Goal: Entertainment & Leisure: Consume media (video, audio)

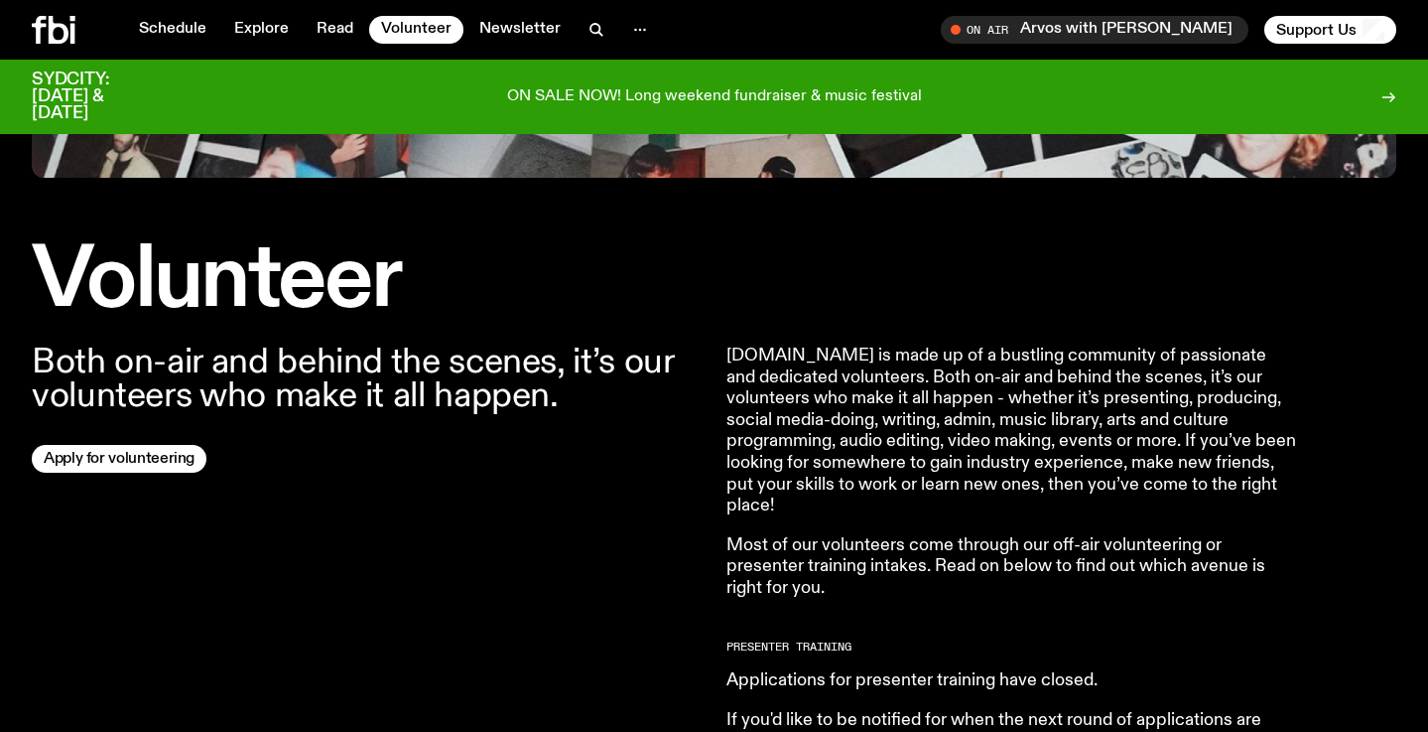
scroll to position [508, 0]
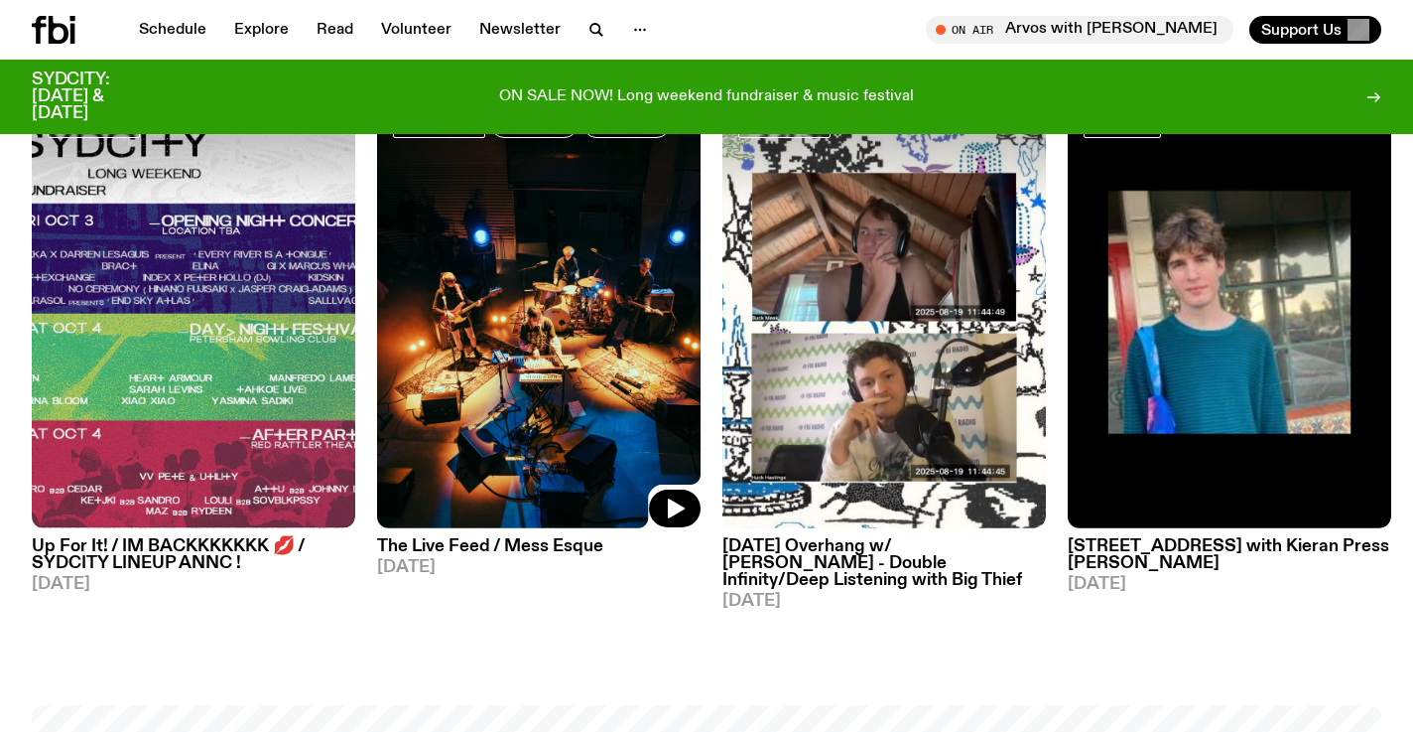
scroll to position [594, 0]
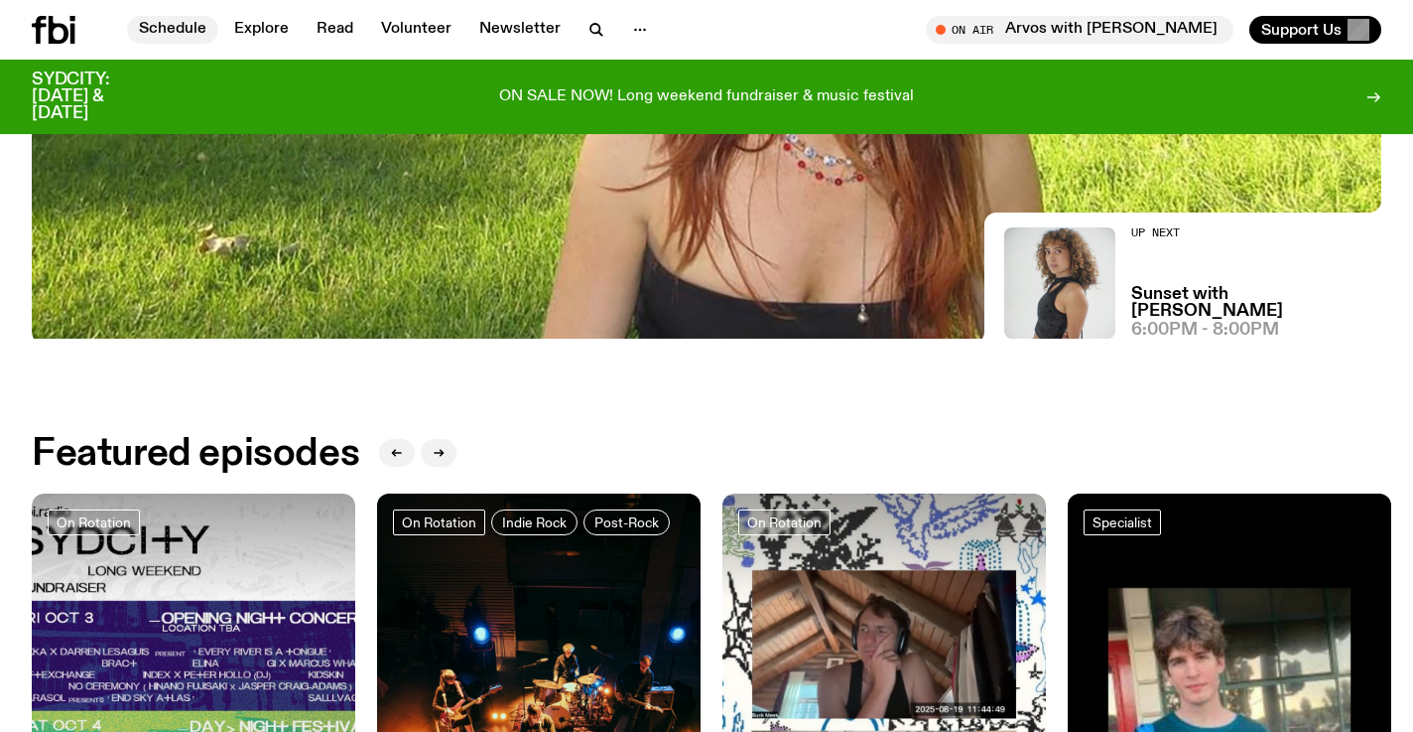
click at [184, 30] on link "Schedule" at bounding box center [172, 30] width 91 height 28
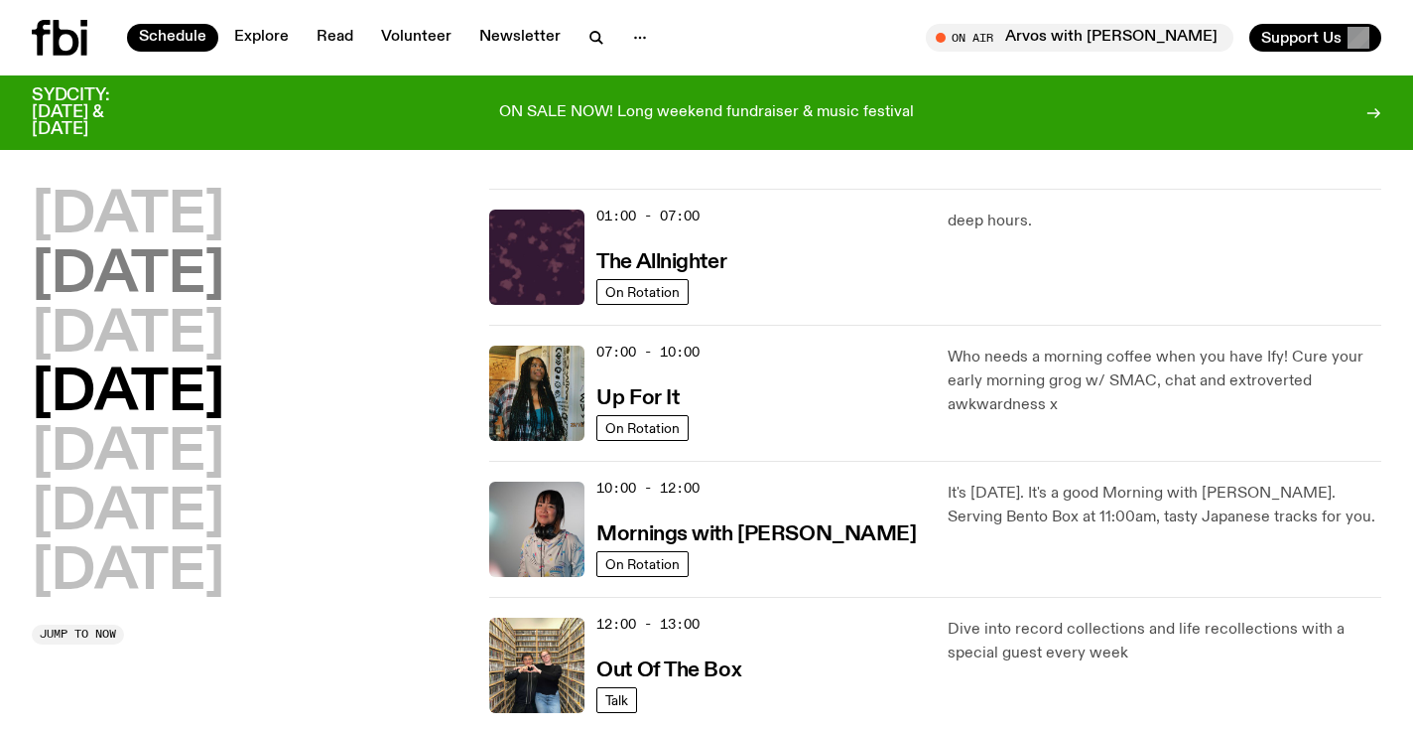
click at [189, 259] on h2 "[DATE]" at bounding box center [128, 276] width 193 height 56
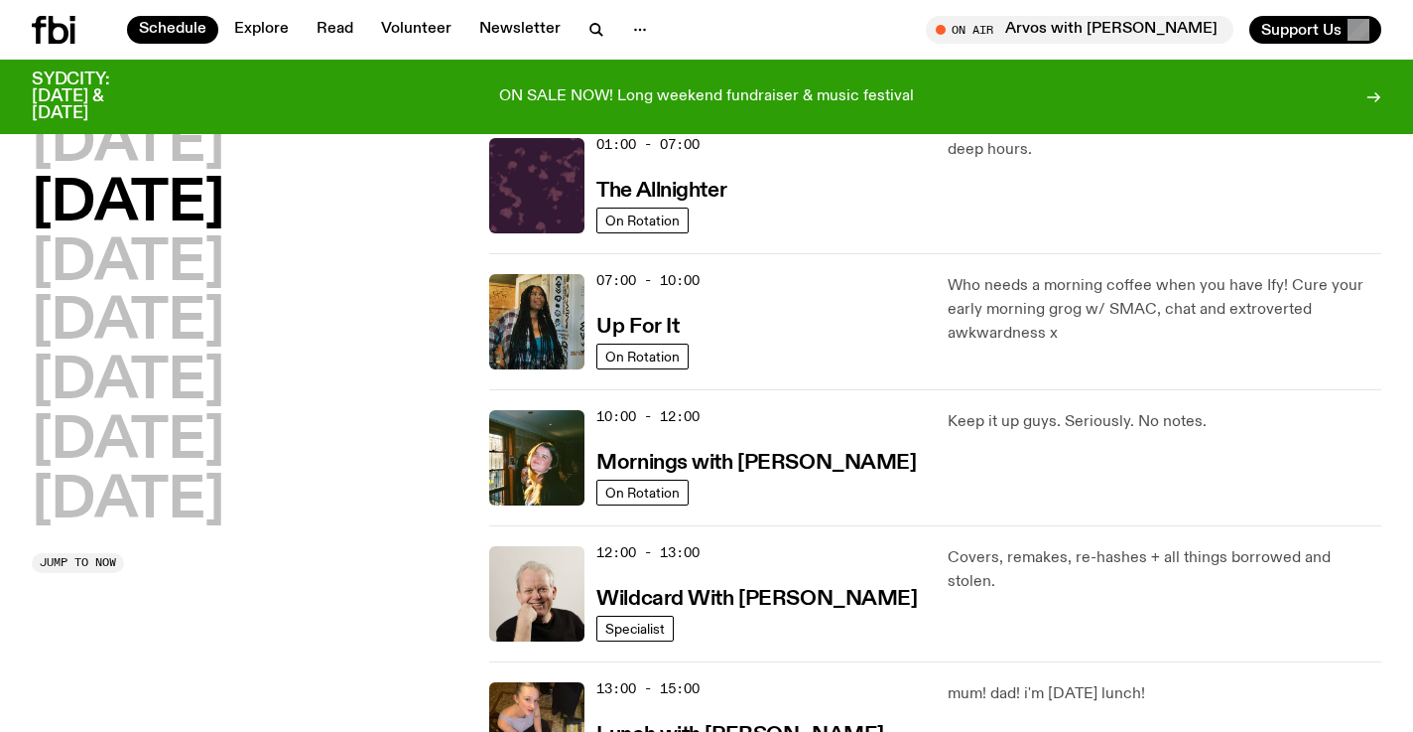
scroll to position [223, 0]
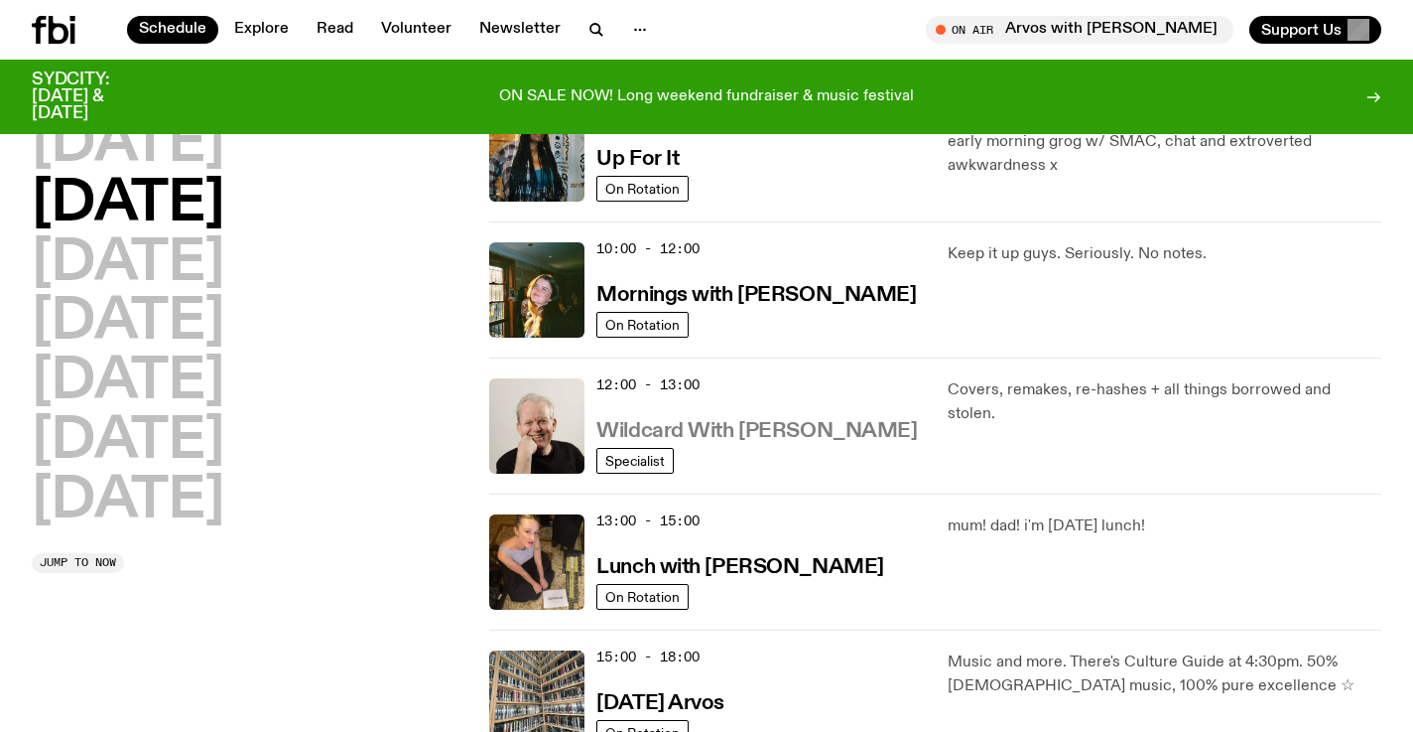
click at [692, 435] on h3 "Wildcard With [PERSON_NAME]" at bounding box center [757, 431] width 321 height 21
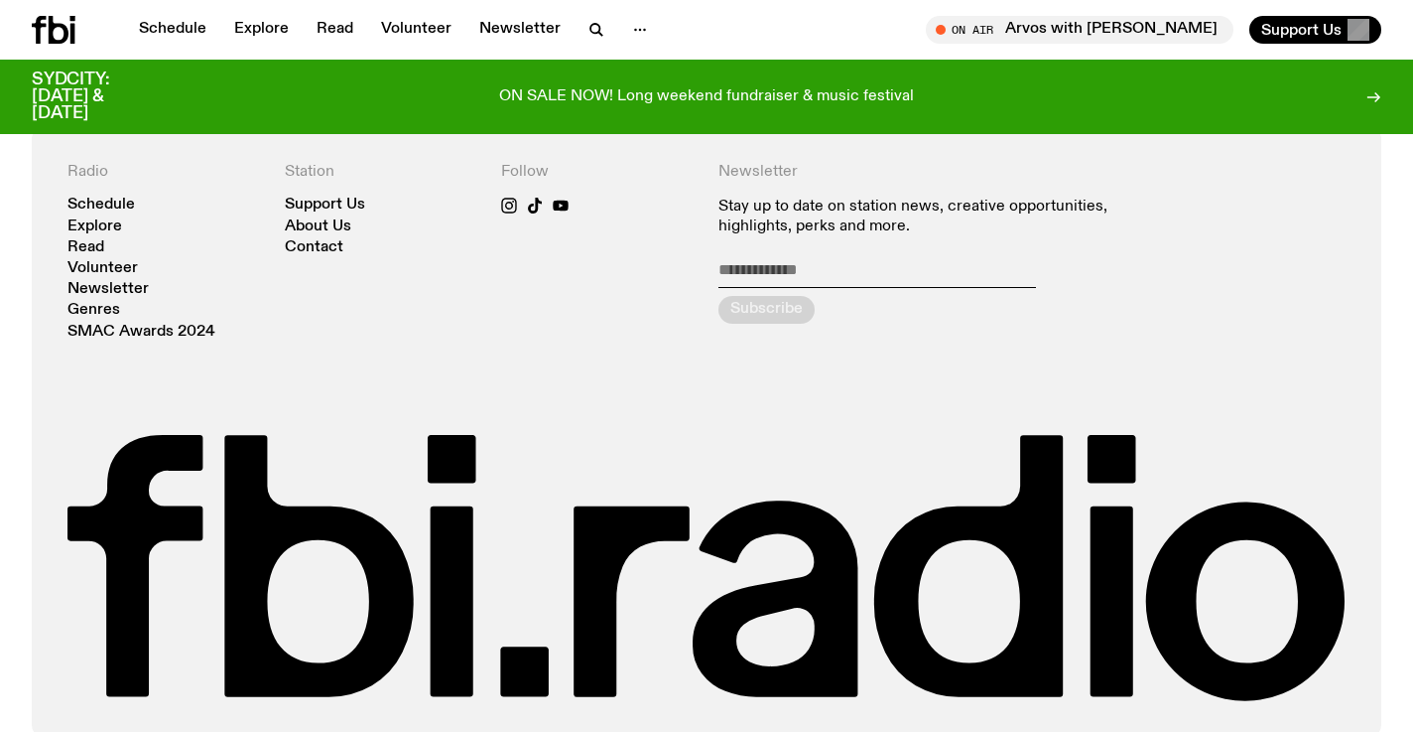
scroll to position [3864, 0]
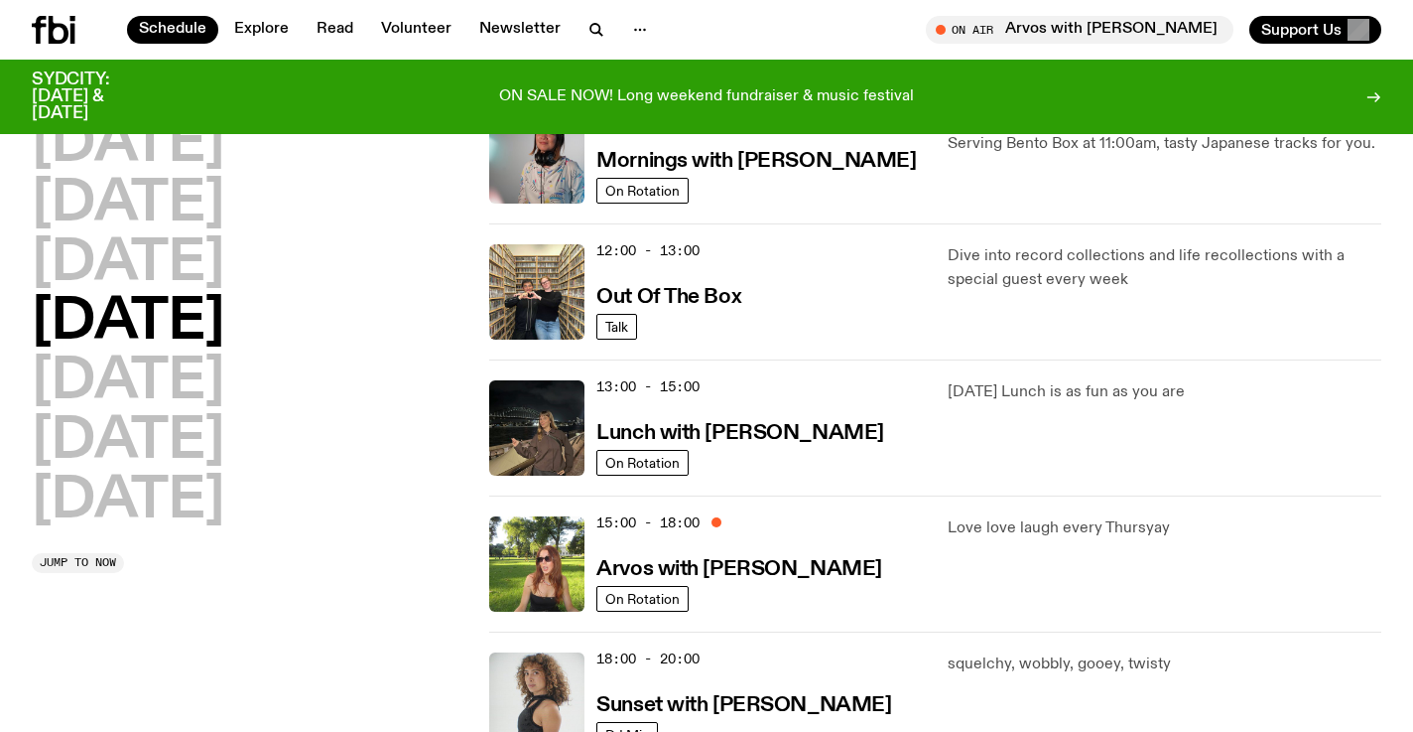
scroll to position [436, 0]
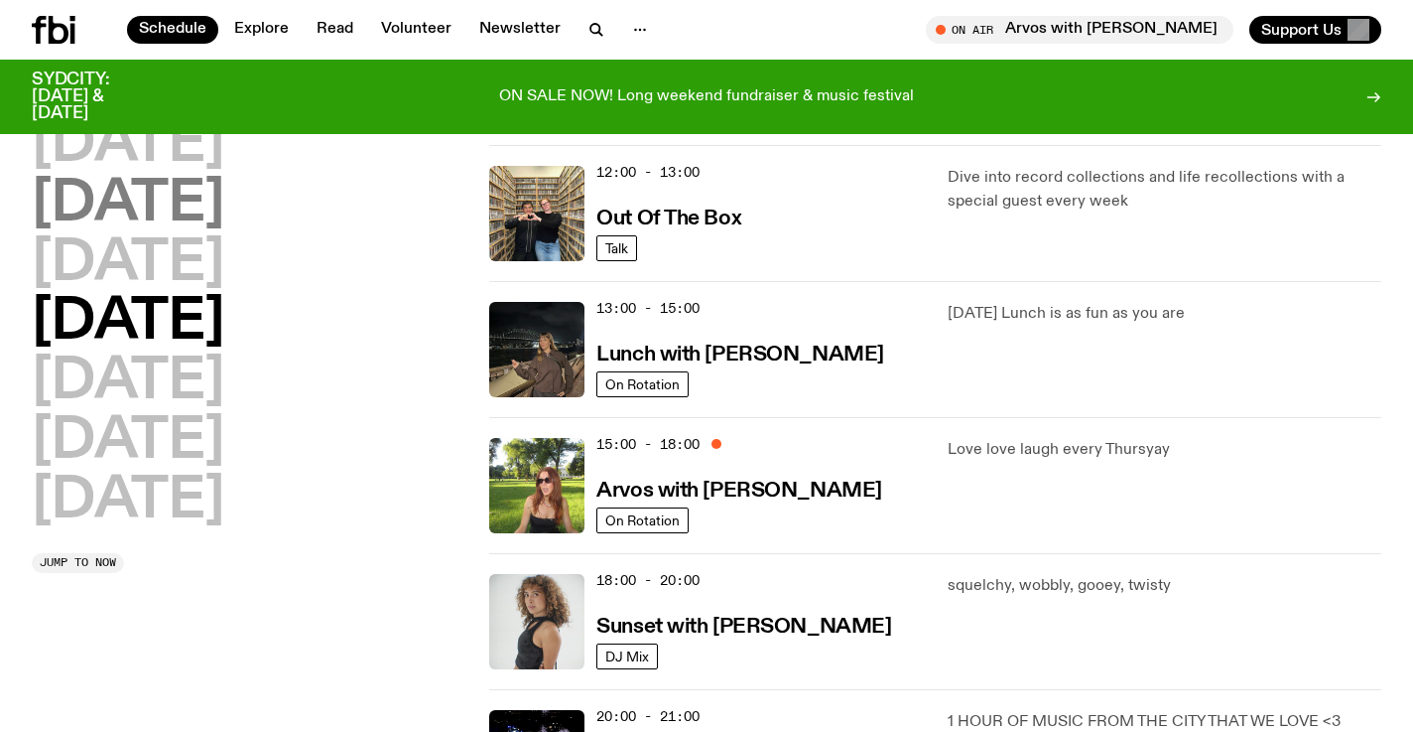
click at [111, 208] on h2 "[DATE]" at bounding box center [128, 205] width 193 height 56
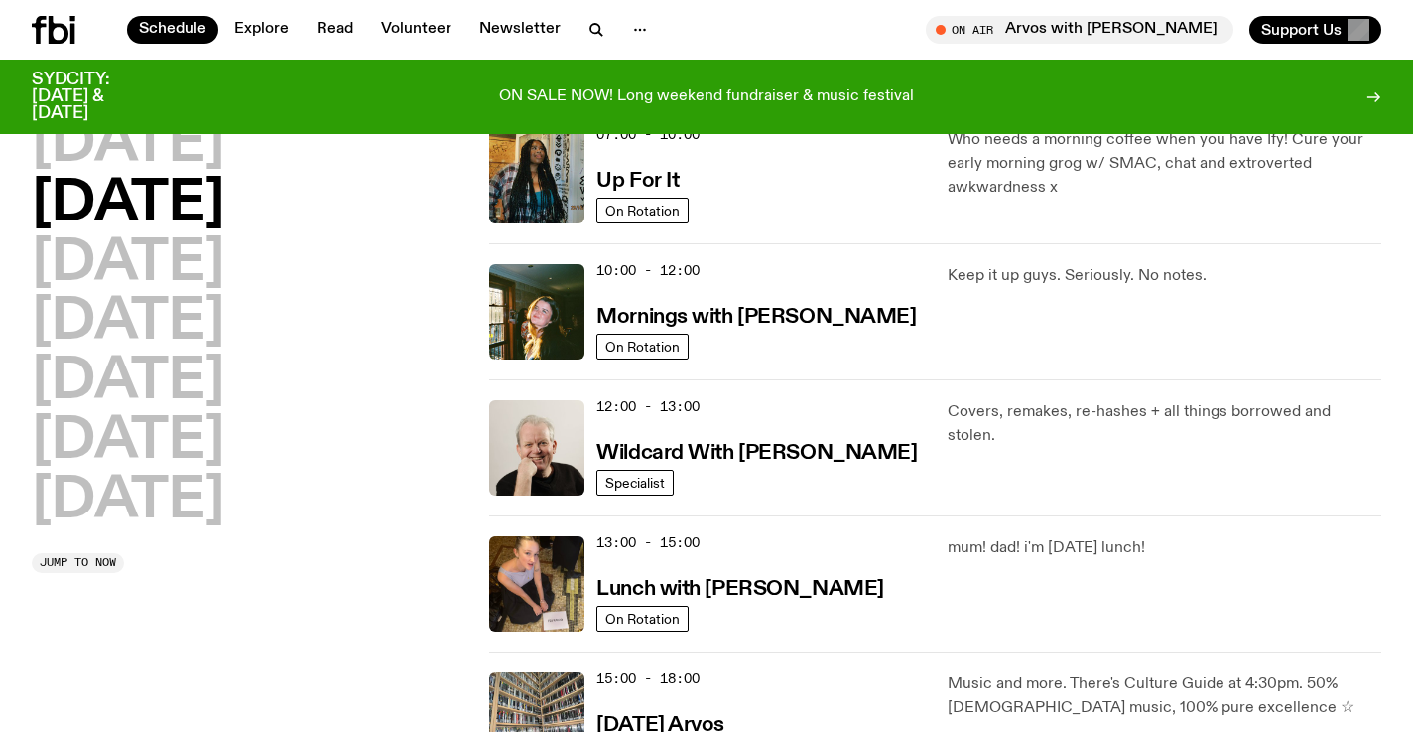
scroll to position [205, 0]
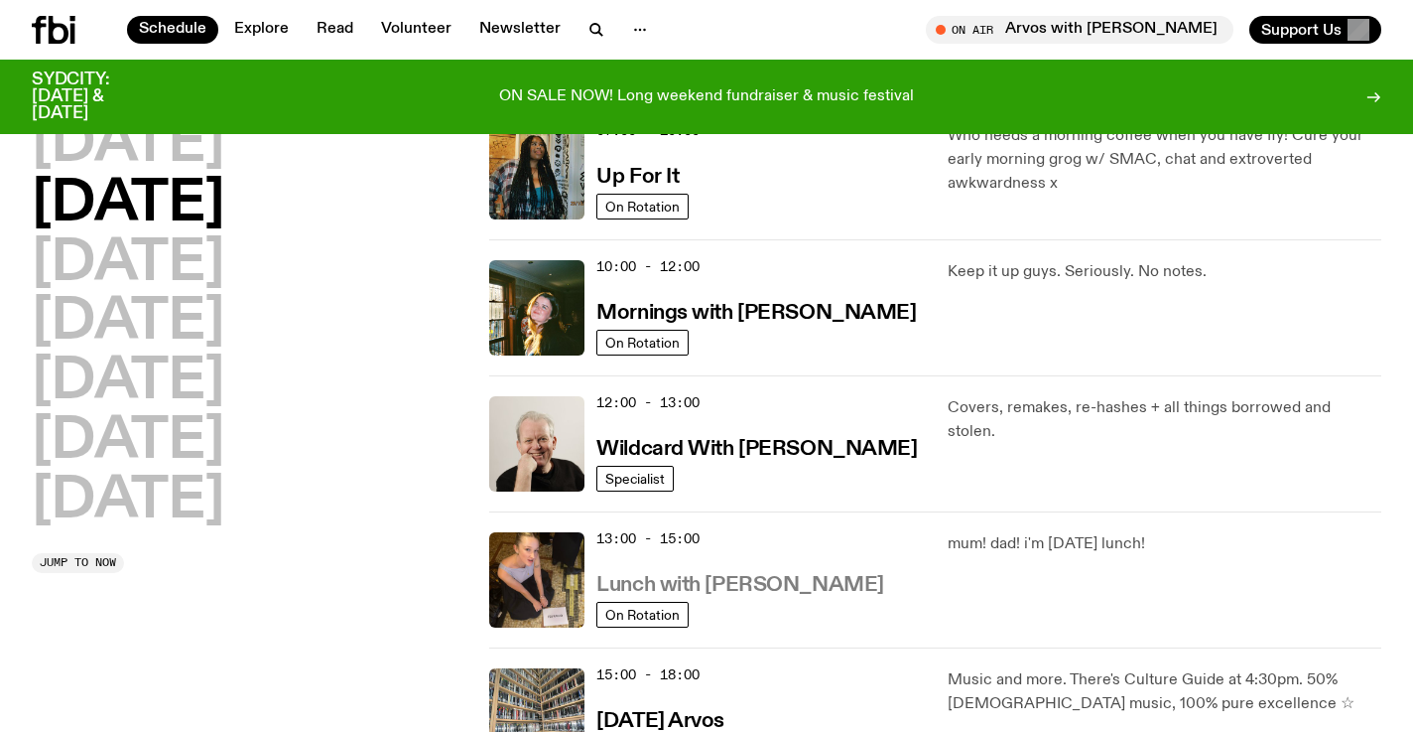
click at [758, 584] on h3 "Lunch with [PERSON_NAME]" at bounding box center [740, 585] width 287 height 21
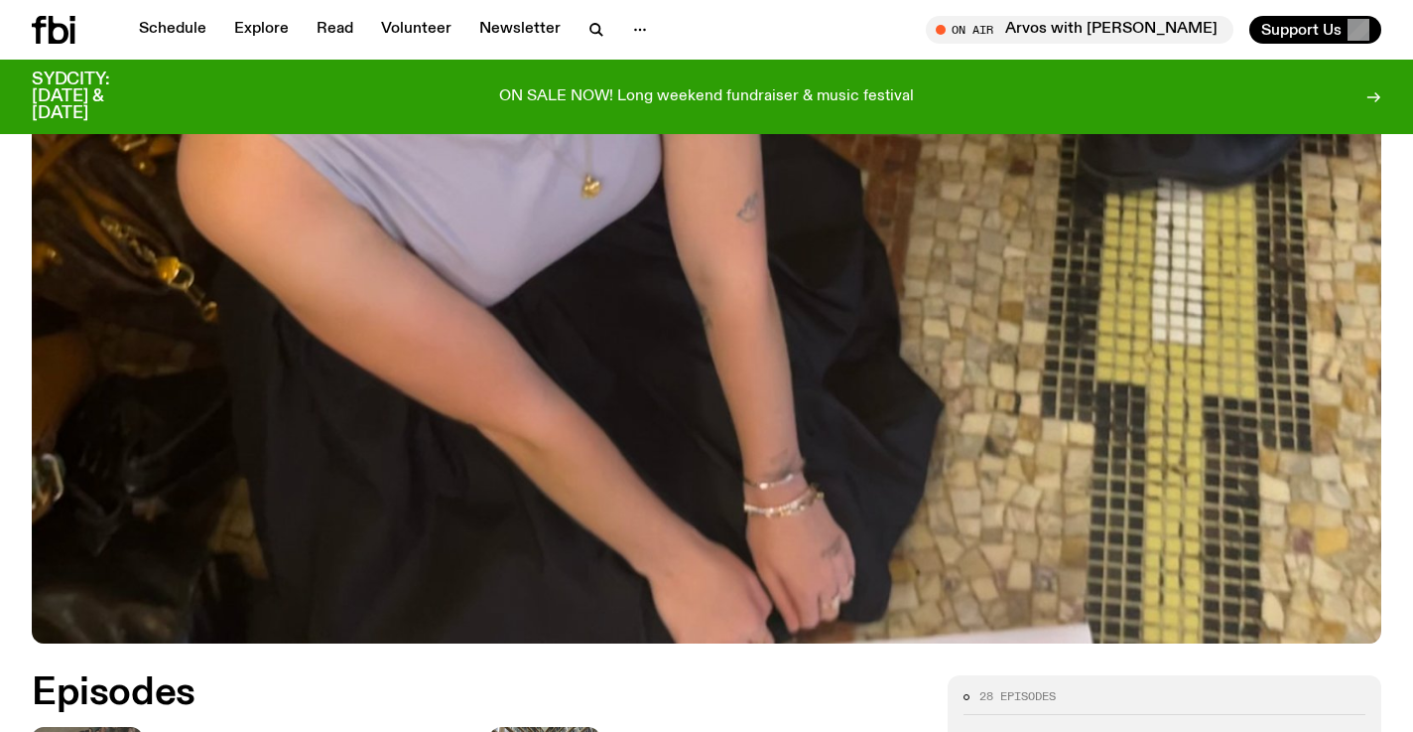
scroll to position [775, 0]
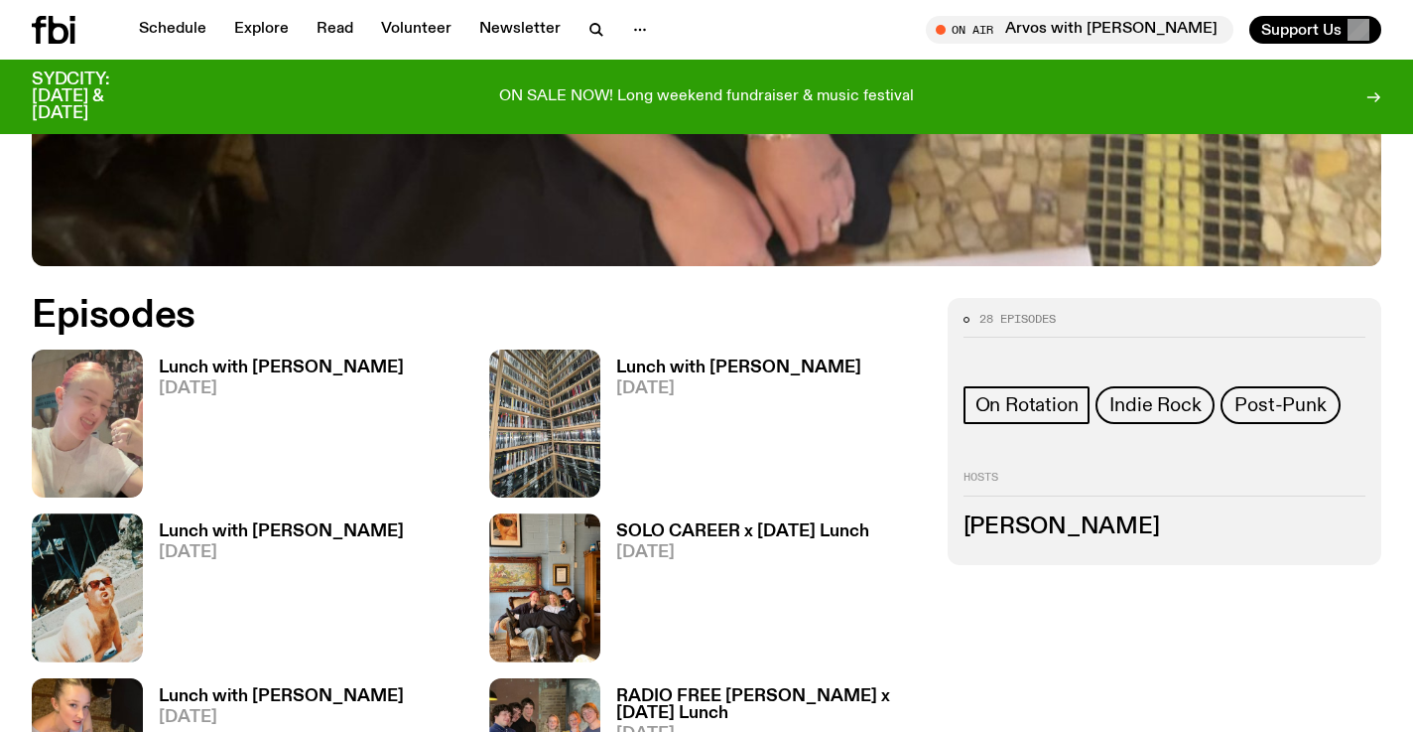
click at [283, 401] on link "Lunch with [PERSON_NAME] [DATE]" at bounding box center [273, 428] width 261 height 138
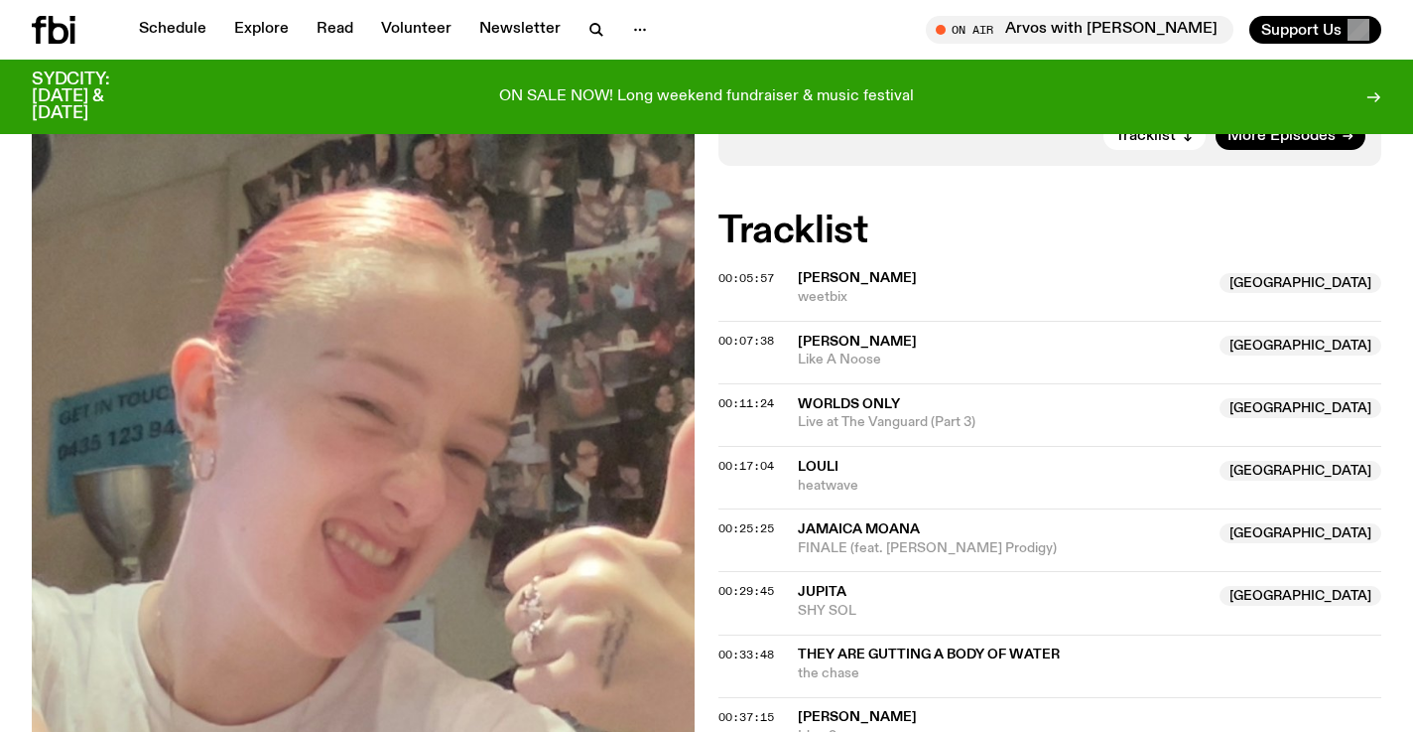
scroll to position [785, 0]
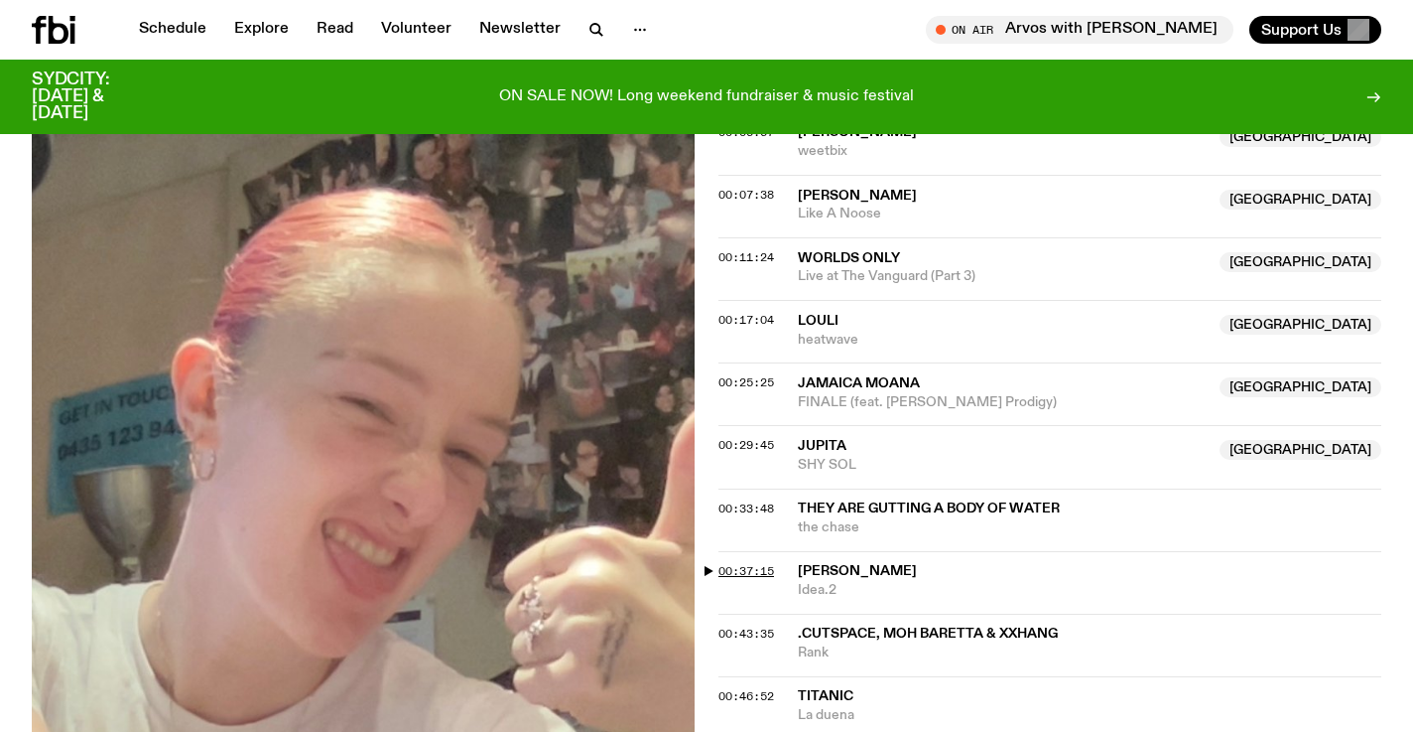
click at [722, 563] on span "00:37:15" at bounding box center [747, 571] width 56 height 16
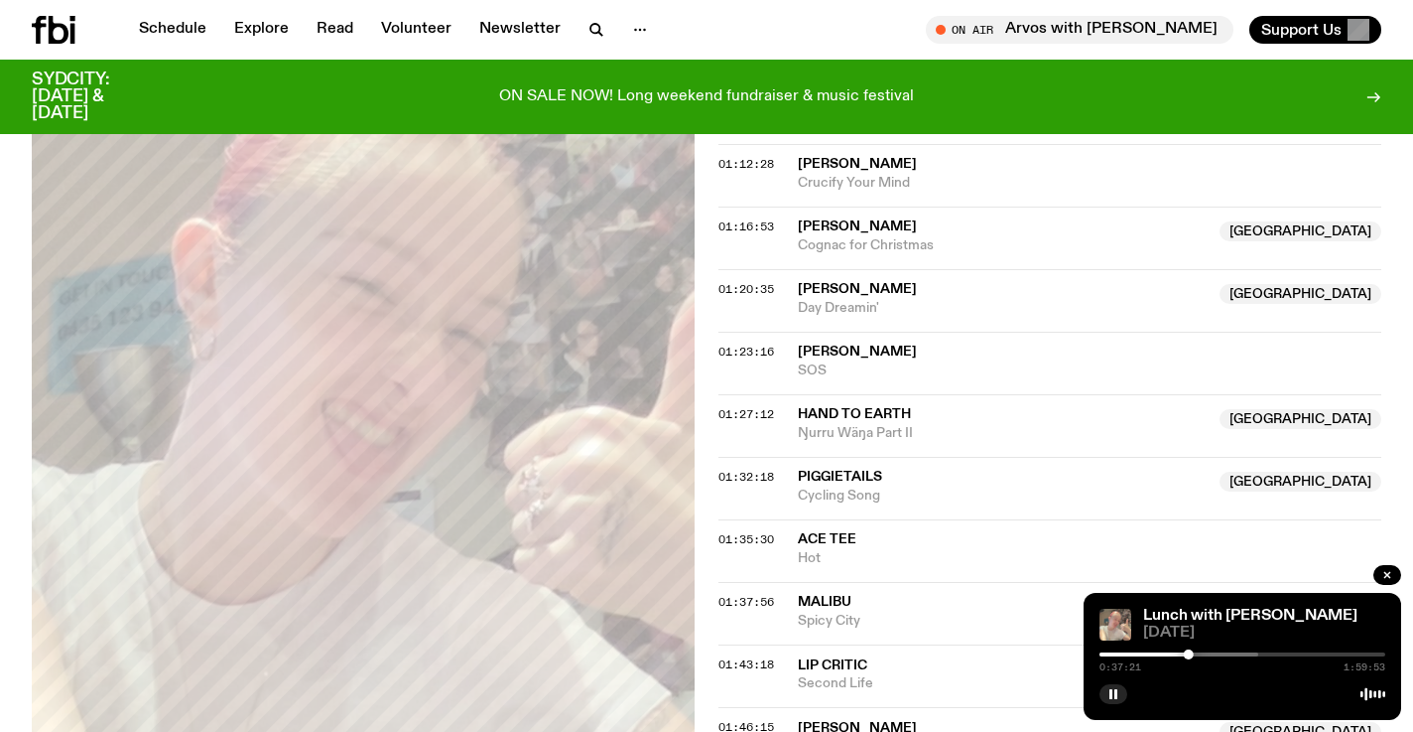
scroll to position [1644, 0]
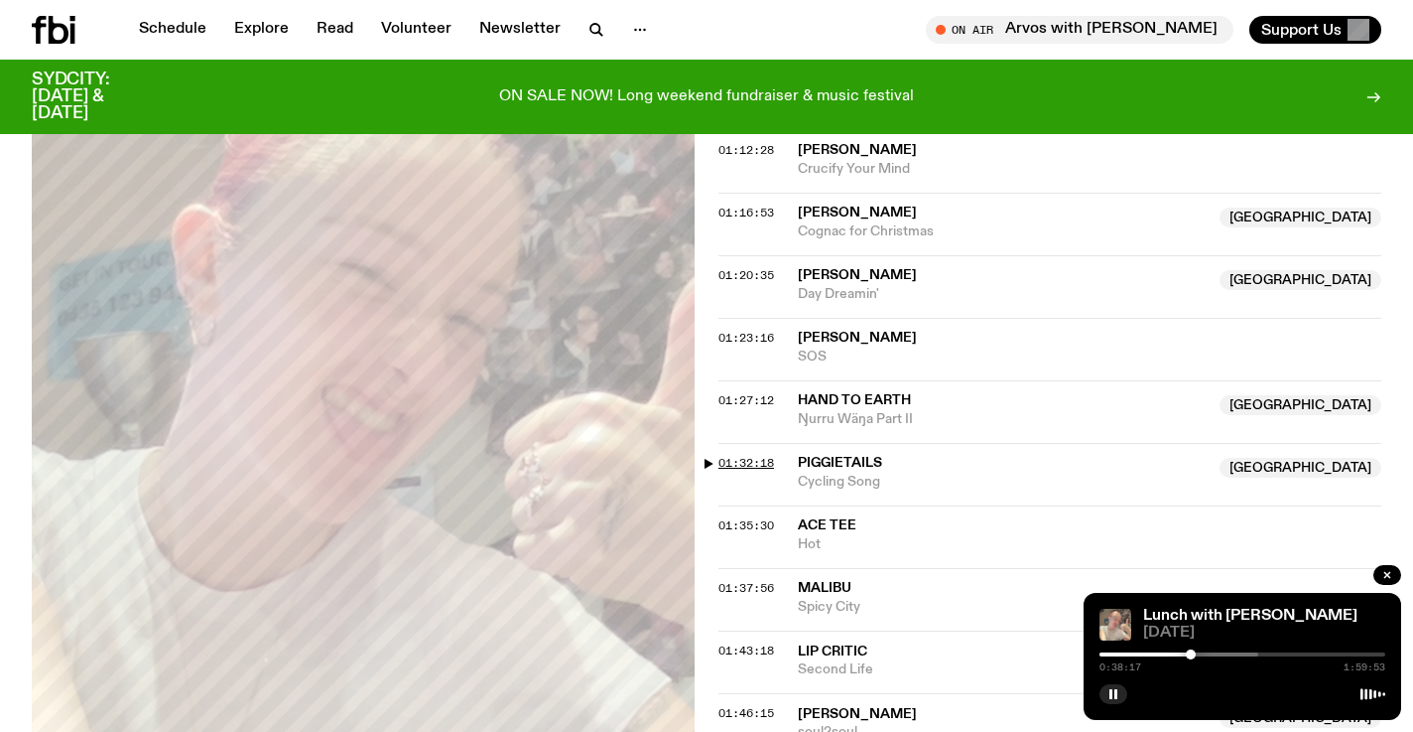
click at [724, 455] on span "01:32:18" at bounding box center [747, 463] width 56 height 16
click at [1116, 698] on rect "button" at bounding box center [1116, 694] width 3 height 10
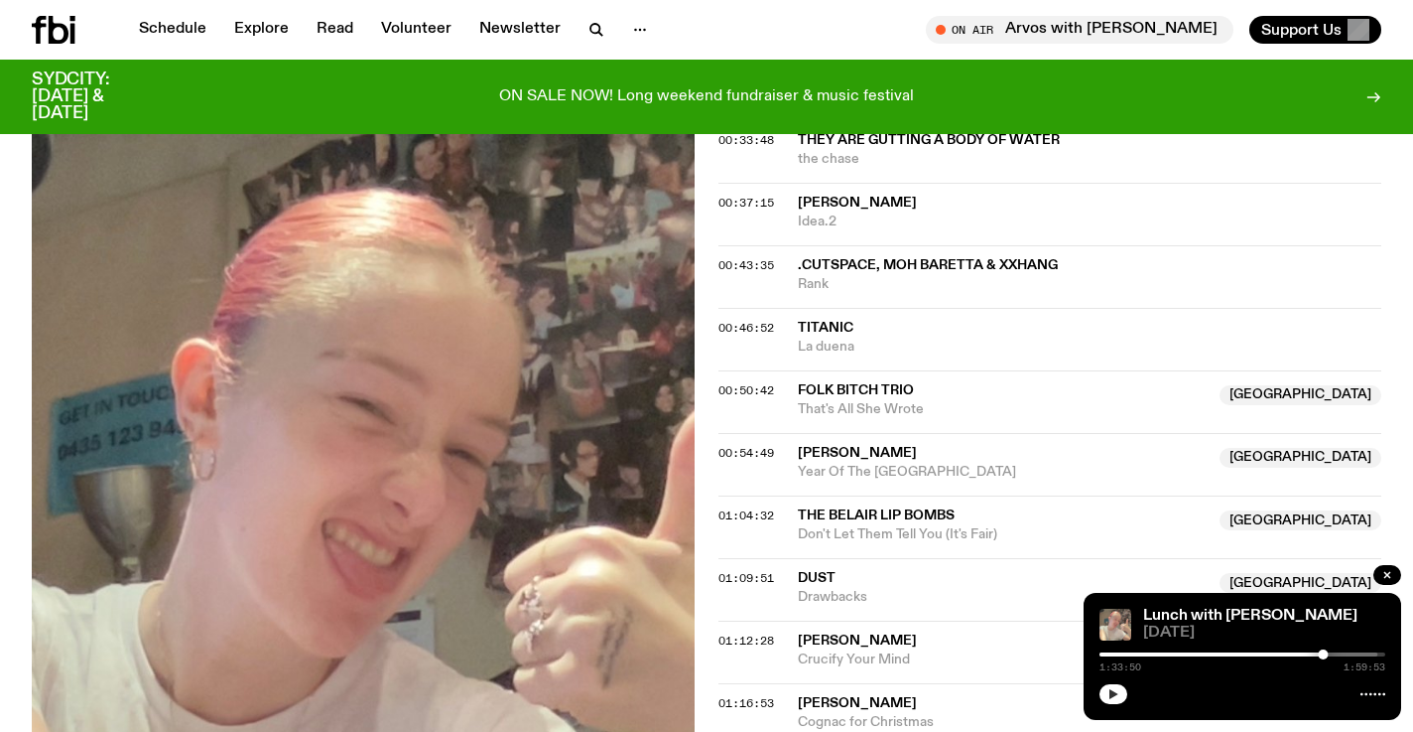
scroll to position [1286, 0]
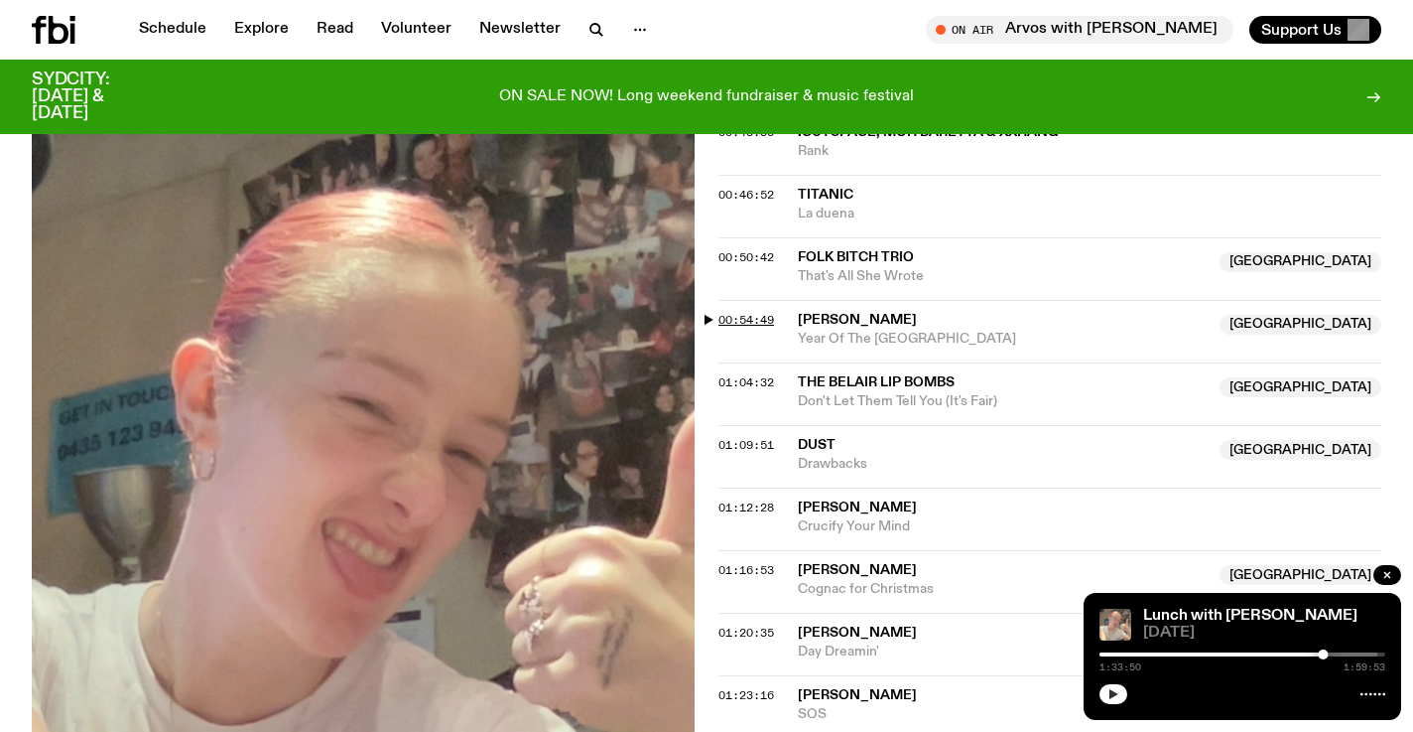
click at [728, 312] on span "00:54:49" at bounding box center [747, 320] width 56 height 16
